Goal: Task Accomplishment & Management: Manage account settings

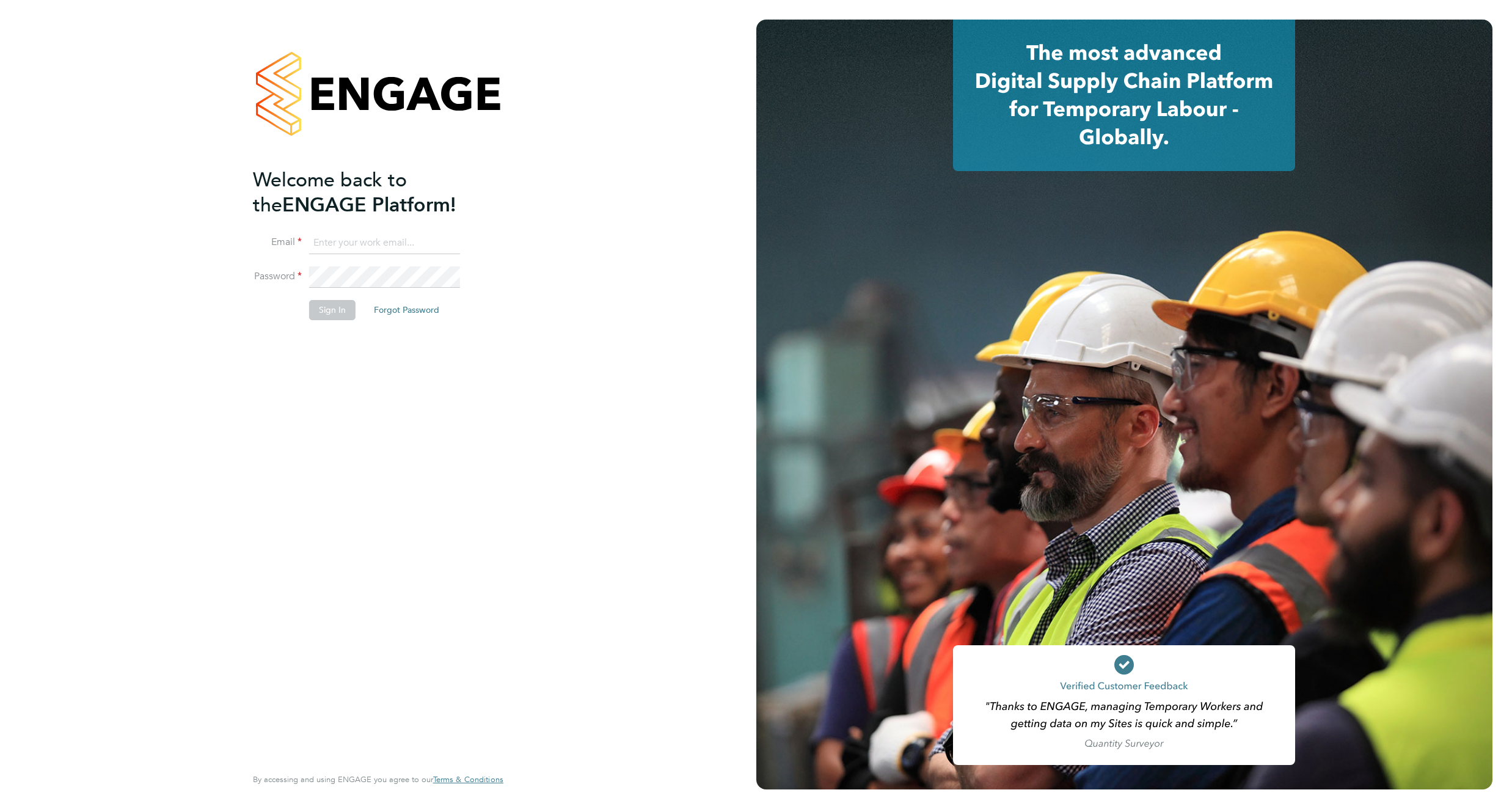
type input "[PERSON_NAME][EMAIL_ADDRESS][DOMAIN_NAME]"
click at [579, 418] on div "Welcome back to the ENGAGE Platform! Email [PERSON_NAME][EMAIL_ADDRESS][DOMAIN_…" at bounding box center [378, 404] width 756 height 809
click at [309, 307] on button "Sign In" at bounding box center [332, 310] width 47 height 20
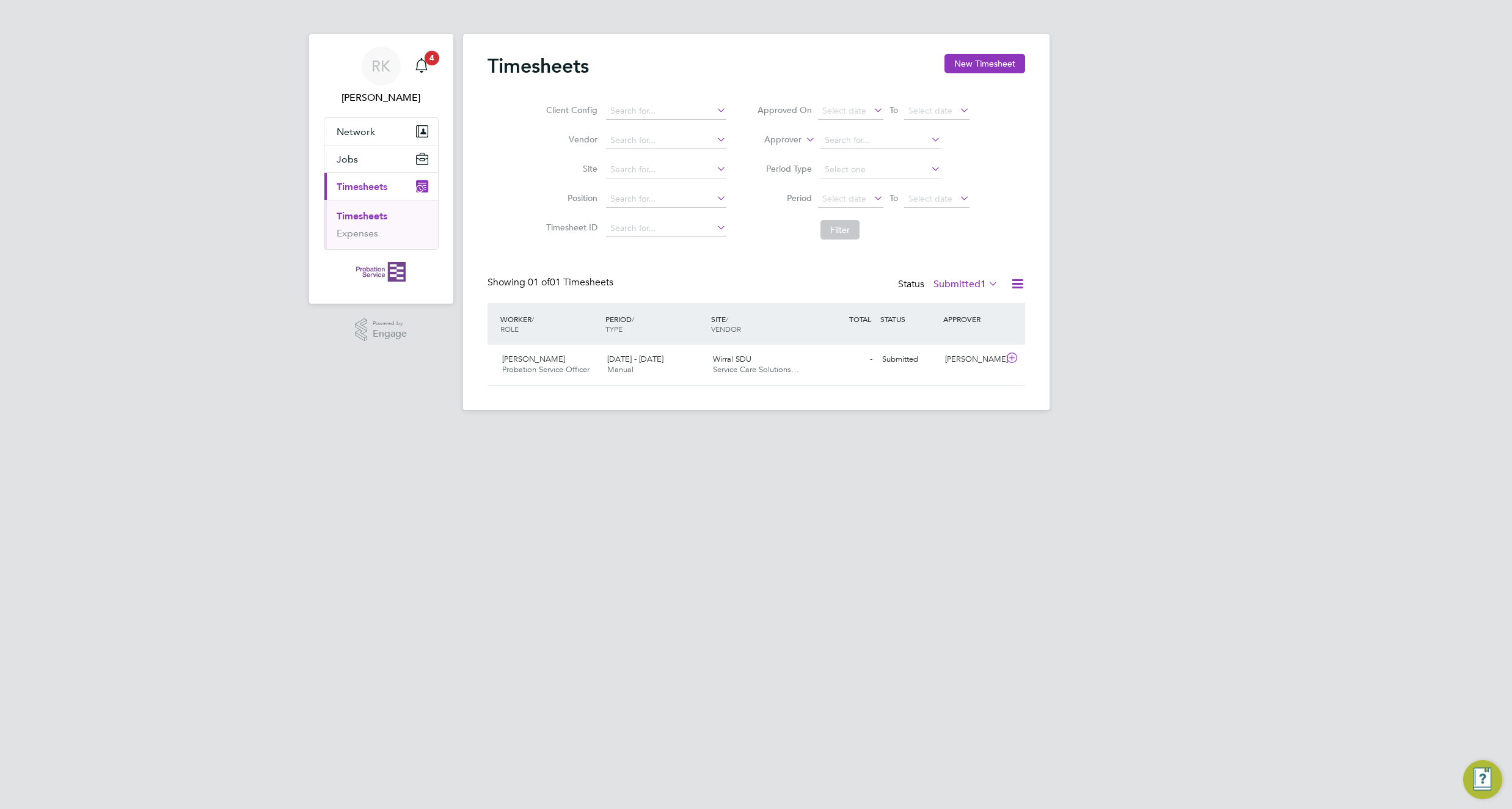
scroll to position [31, 106]
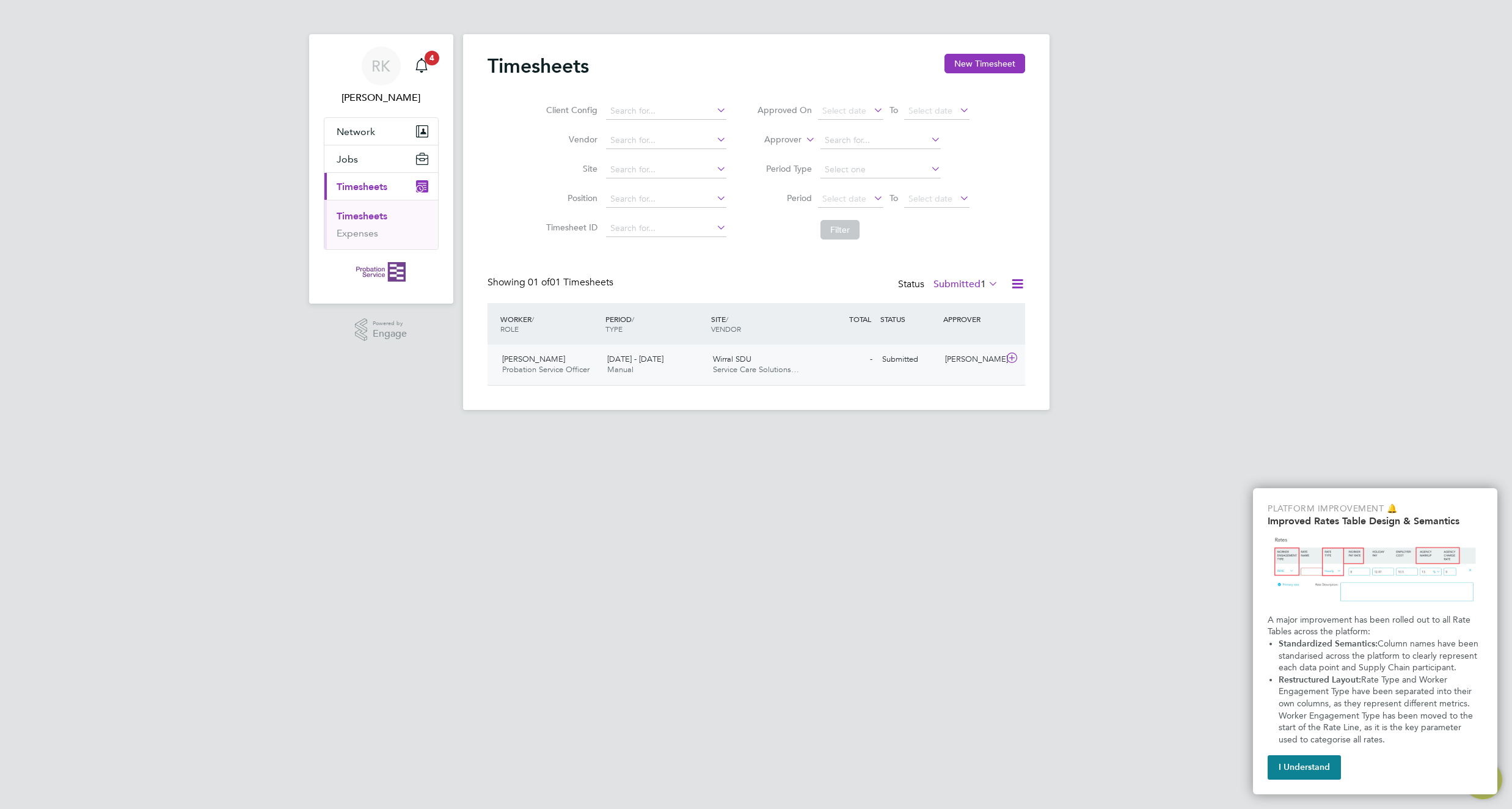
click at [519, 354] on span "Rachel Heggarty" at bounding box center [533, 359] width 63 height 10
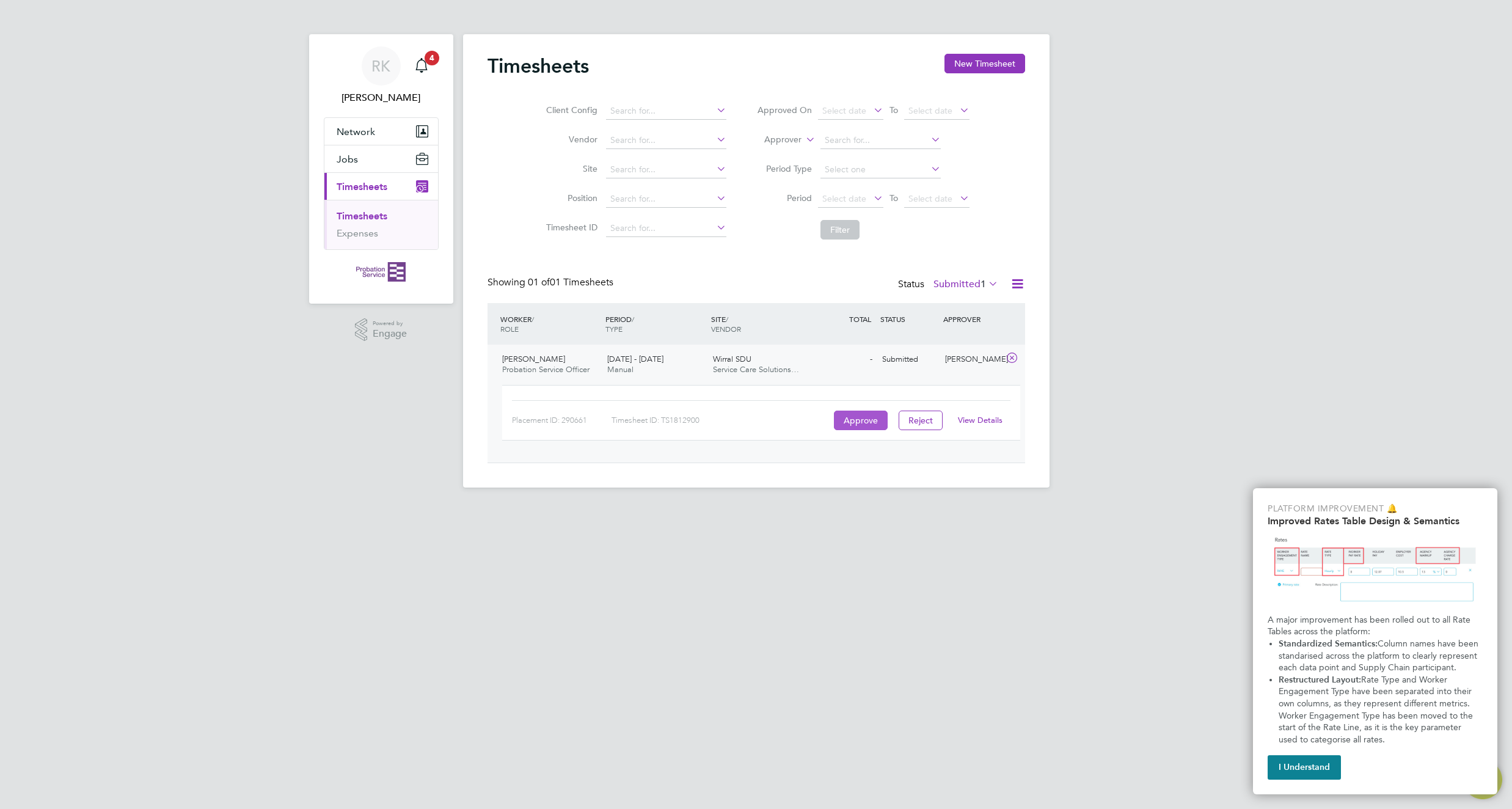
click at [856, 422] on button "Approve" at bounding box center [861, 420] width 54 height 20
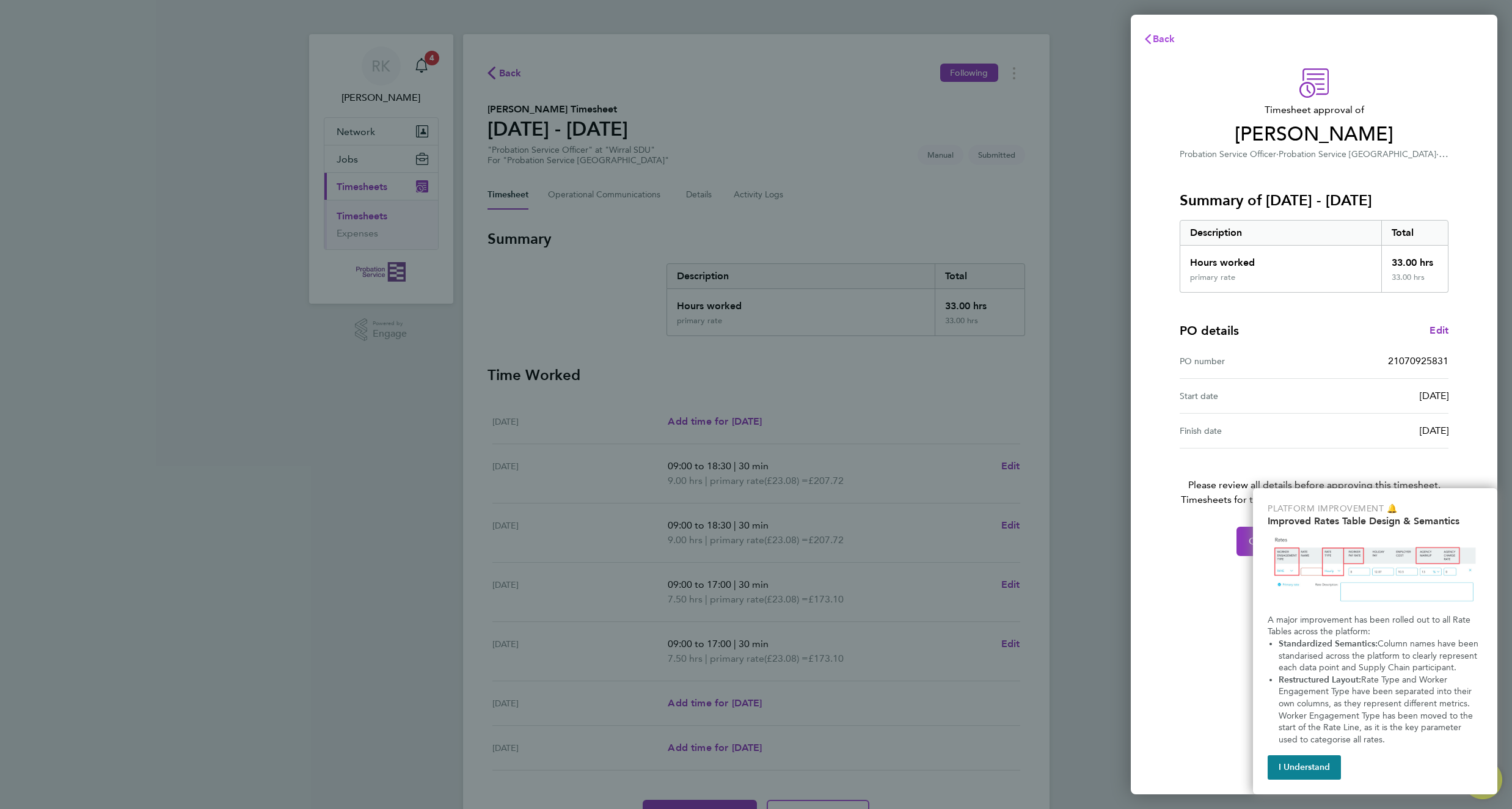
click at [1162, 45] on button "Back" at bounding box center [1158, 39] width 57 height 24
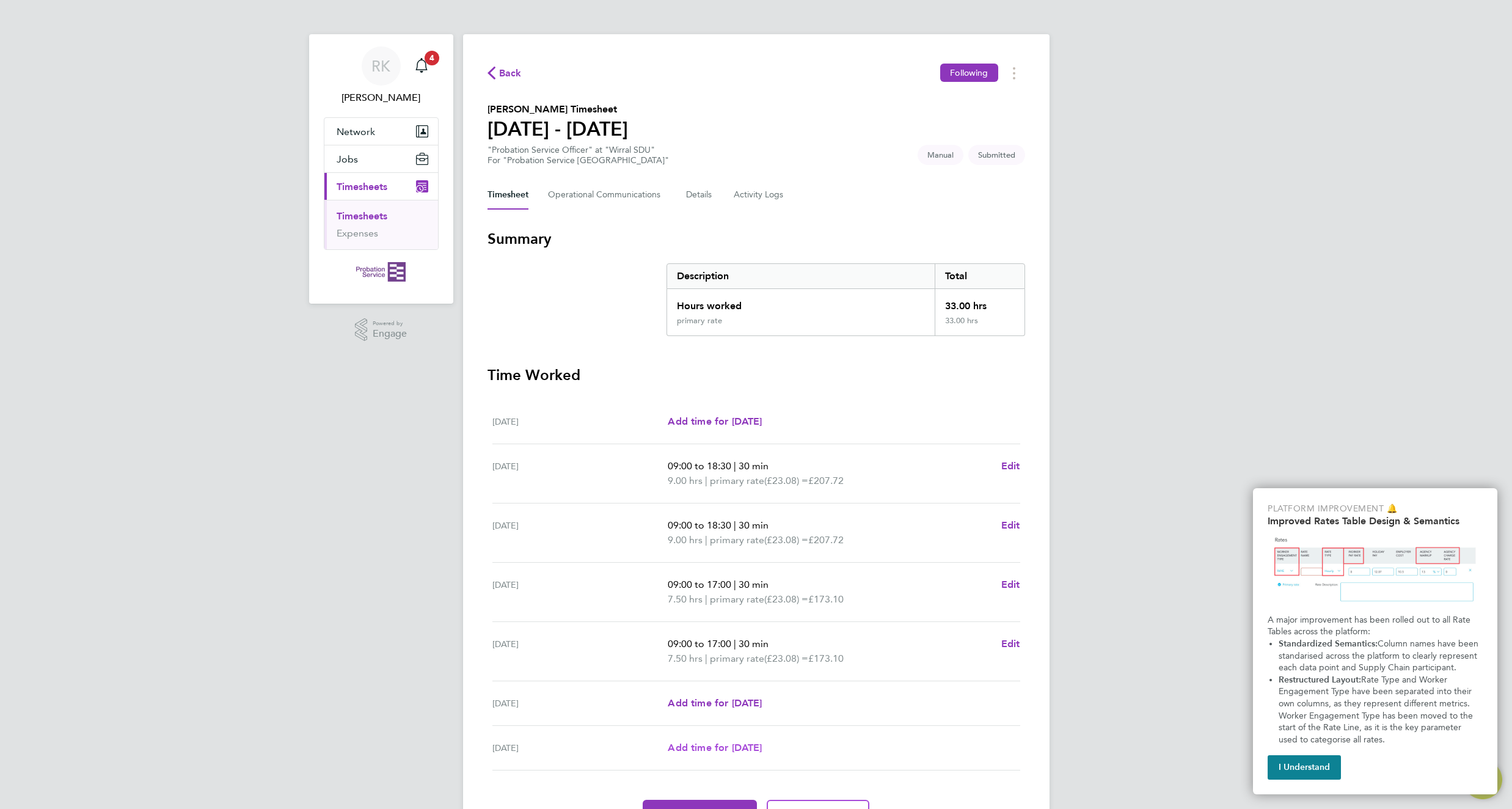
scroll to position [61, 0]
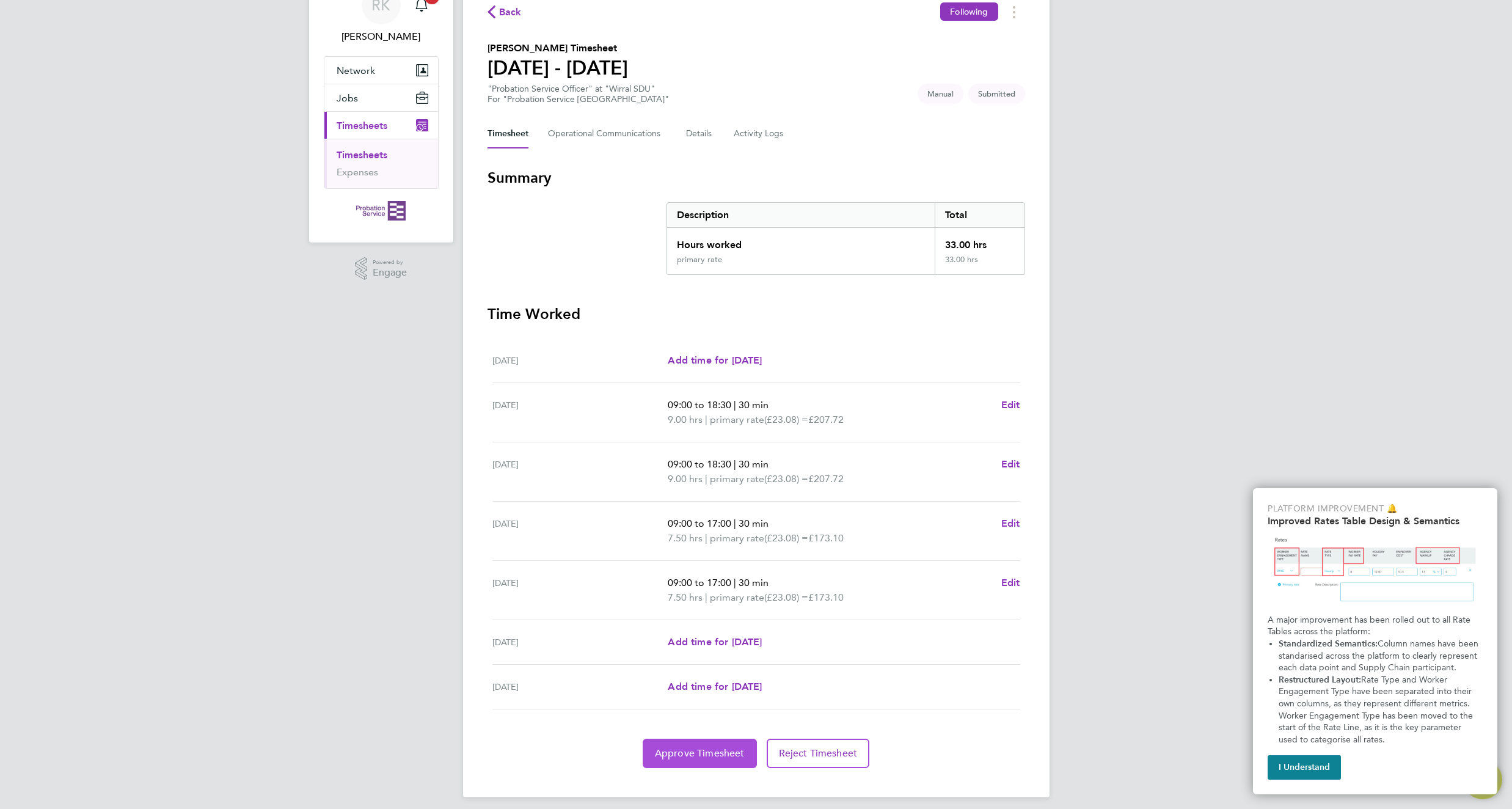
click at [702, 759] on span "Approve Timesheet" at bounding box center [700, 753] width 90 height 12
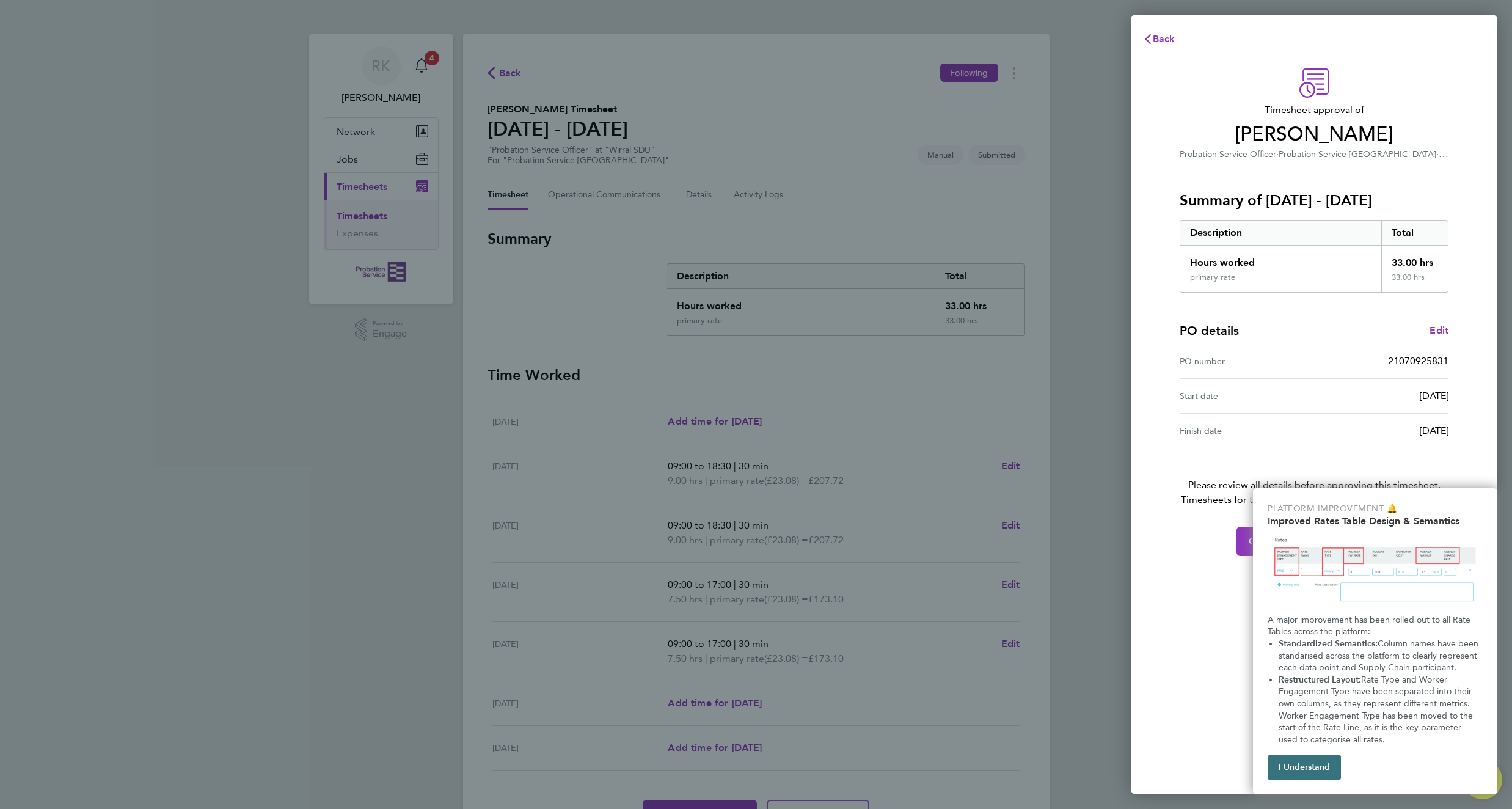
click at [1322, 762] on button "I Understand" at bounding box center [1304, 768] width 73 height 24
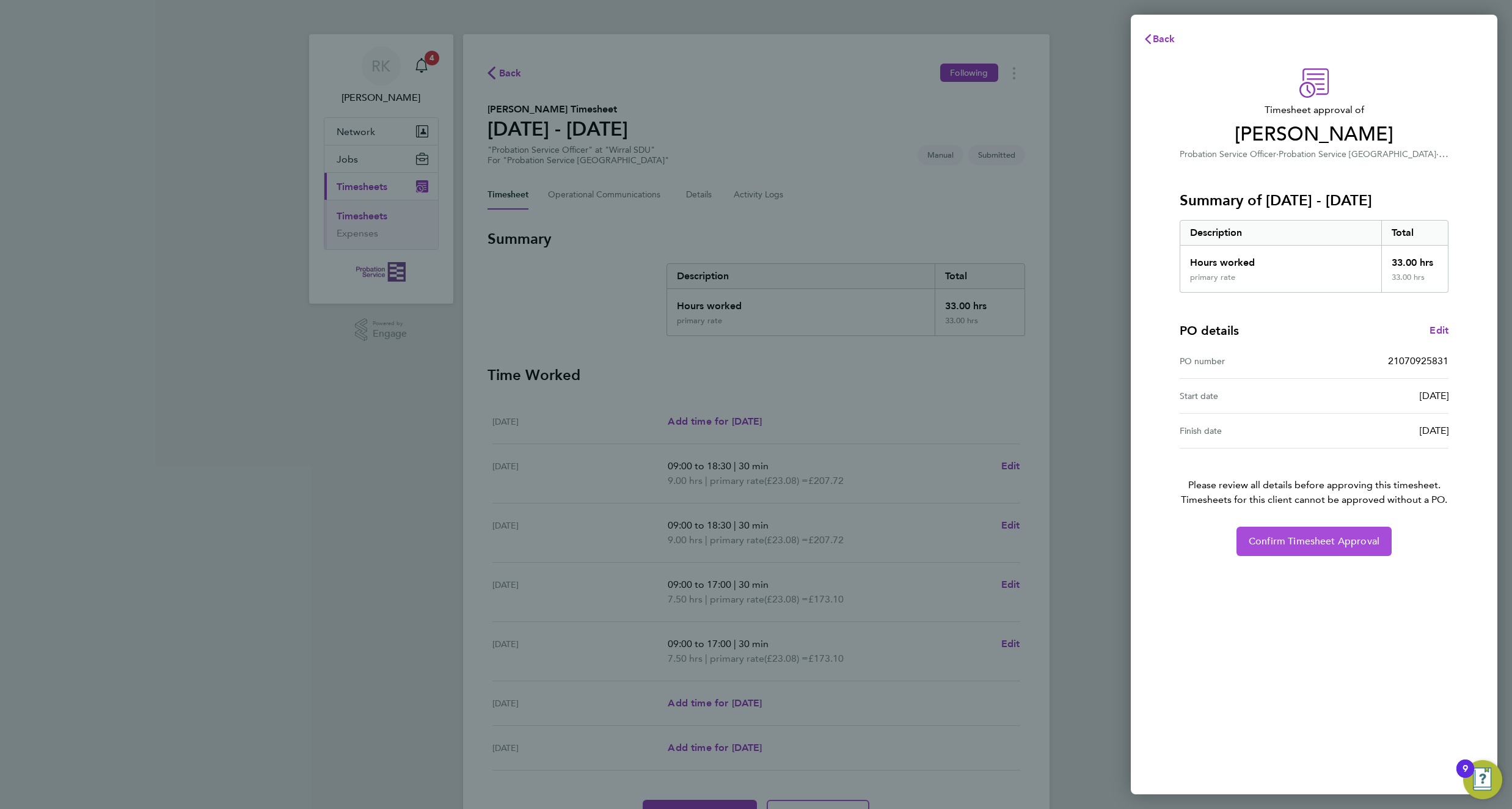
click at [1316, 539] on span "Confirm Timesheet Approval" at bounding box center [1313, 541] width 131 height 12
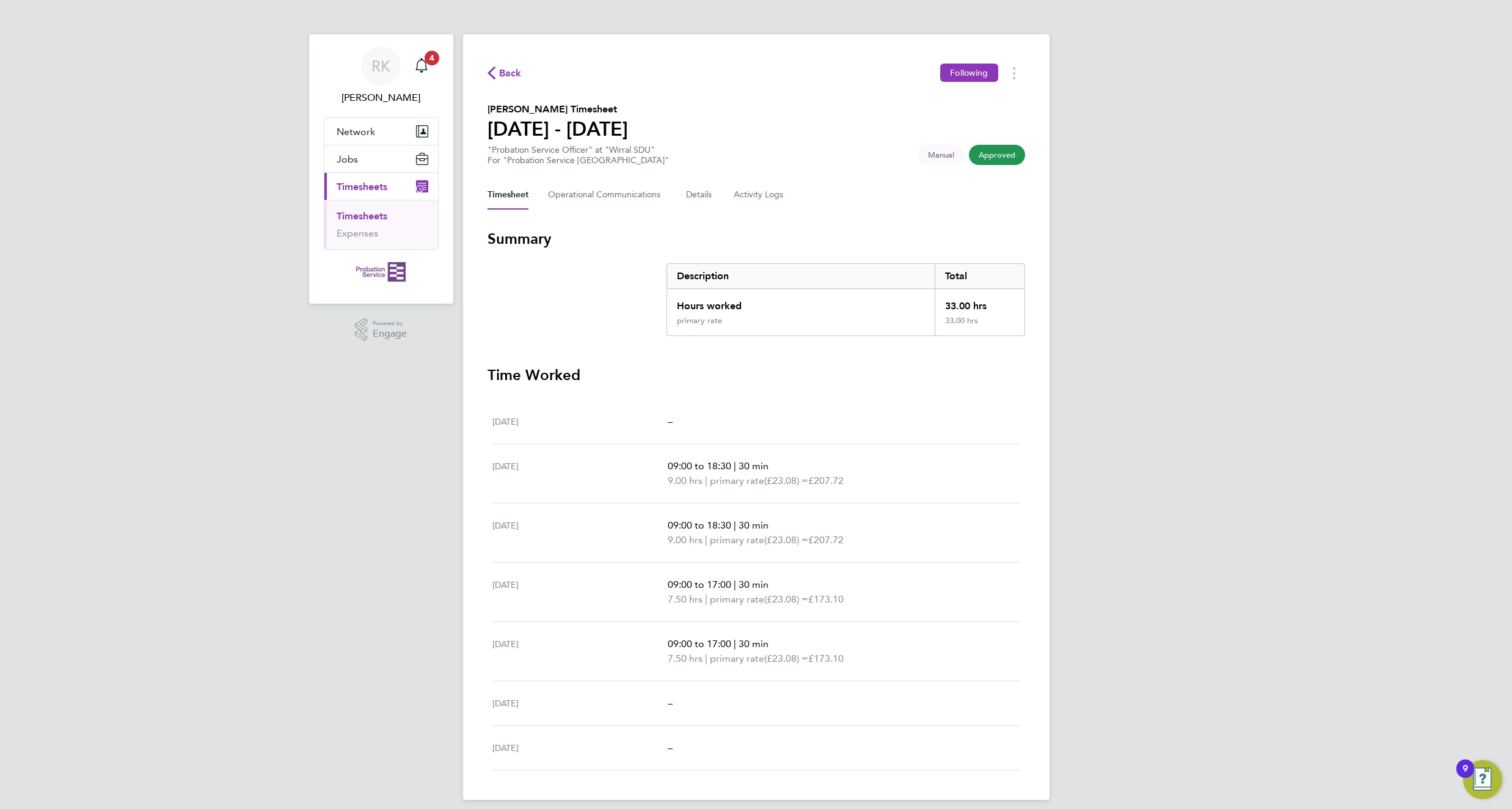
scroll to position [10, 0]
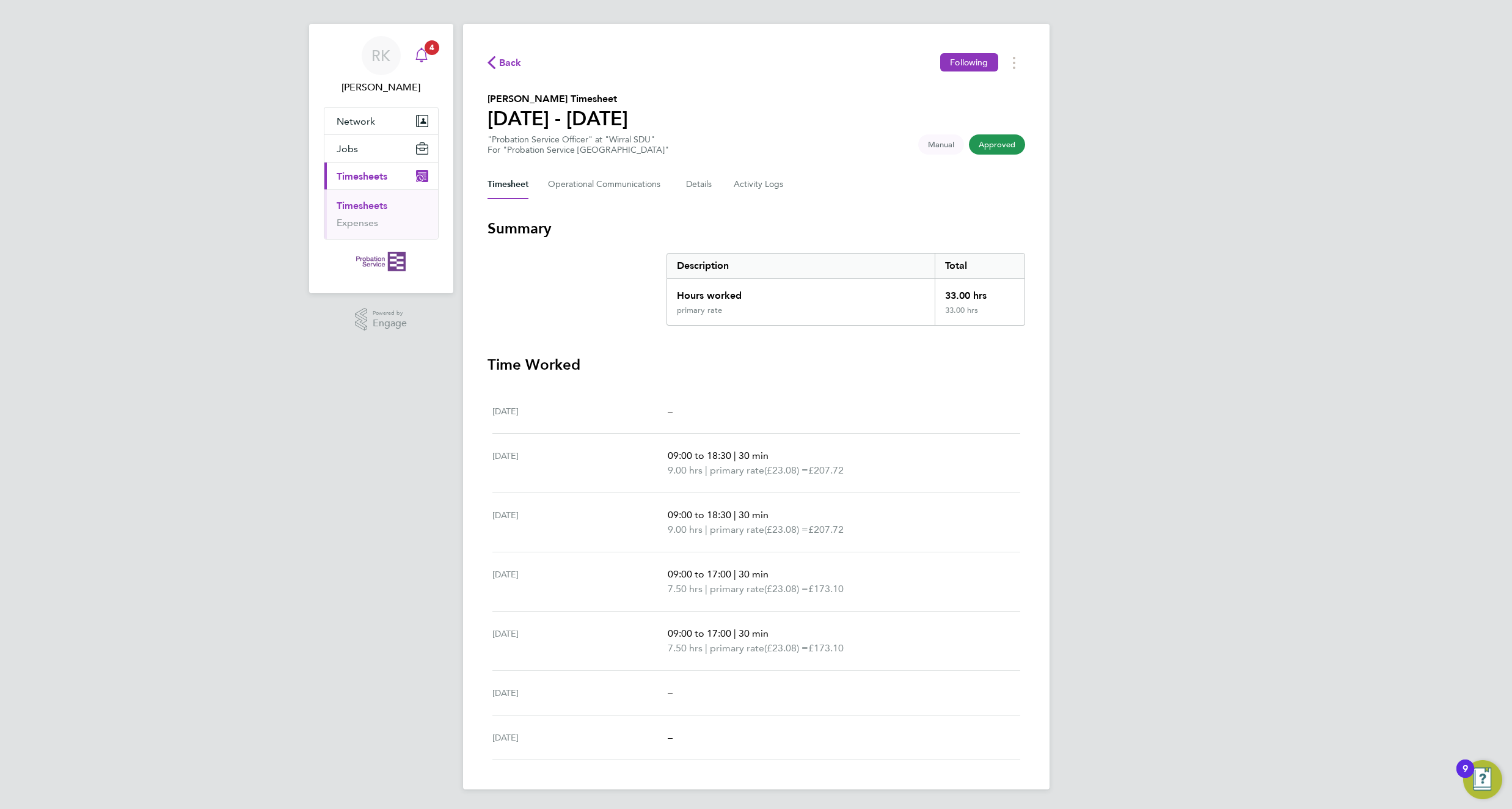
click at [420, 50] on icon "Main navigation" at bounding box center [421, 55] width 15 height 15
